Goal: Navigation & Orientation: Find specific page/section

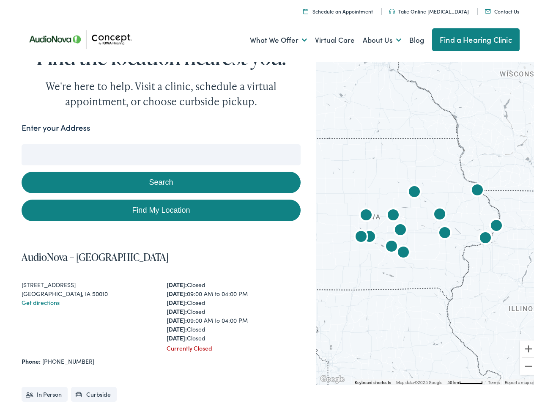
click at [270, 38] on link "What We Offer" at bounding box center [278, 37] width 57 height 31
click at [373, 38] on link "About Us" at bounding box center [382, 37] width 38 height 31
click at [341, 142] on button "Search" at bounding box center [344, 142] width 11 height 11
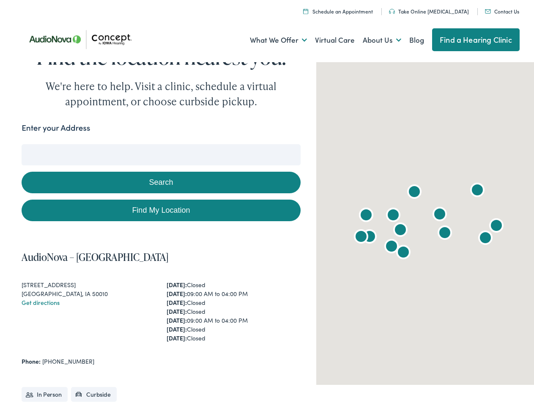
click at [159, 180] on button "Search" at bounding box center [161, 180] width 278 height 22
